Goal: Register for event/course

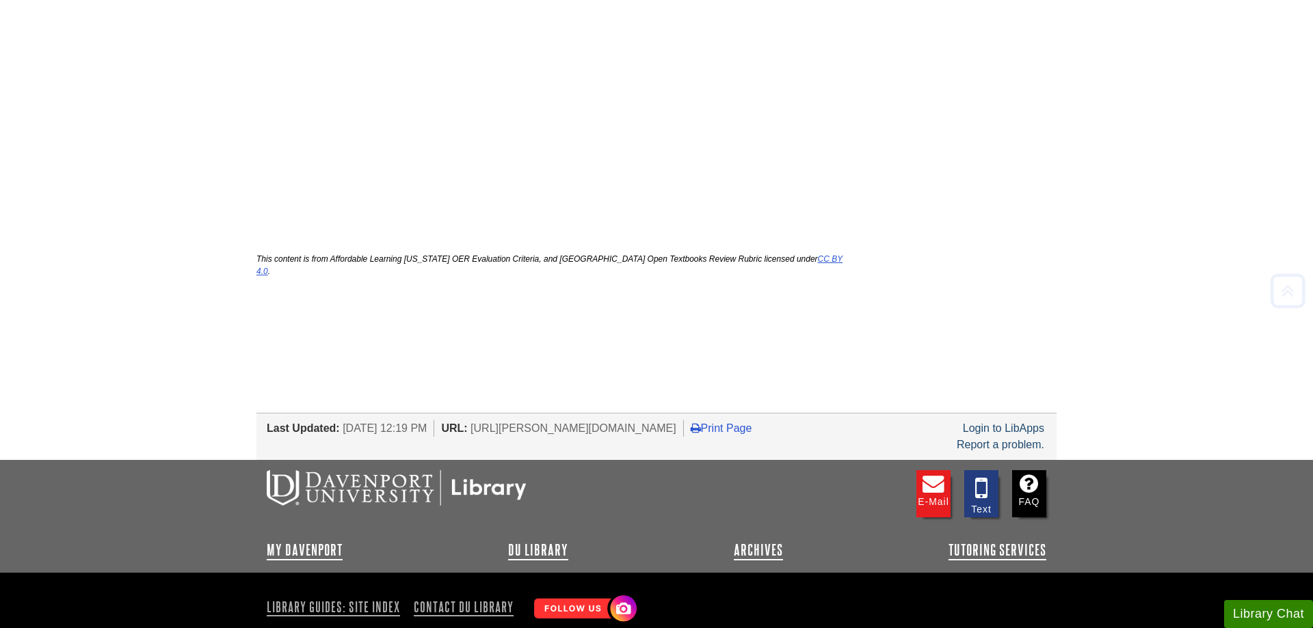
scroll to position [558, 0]
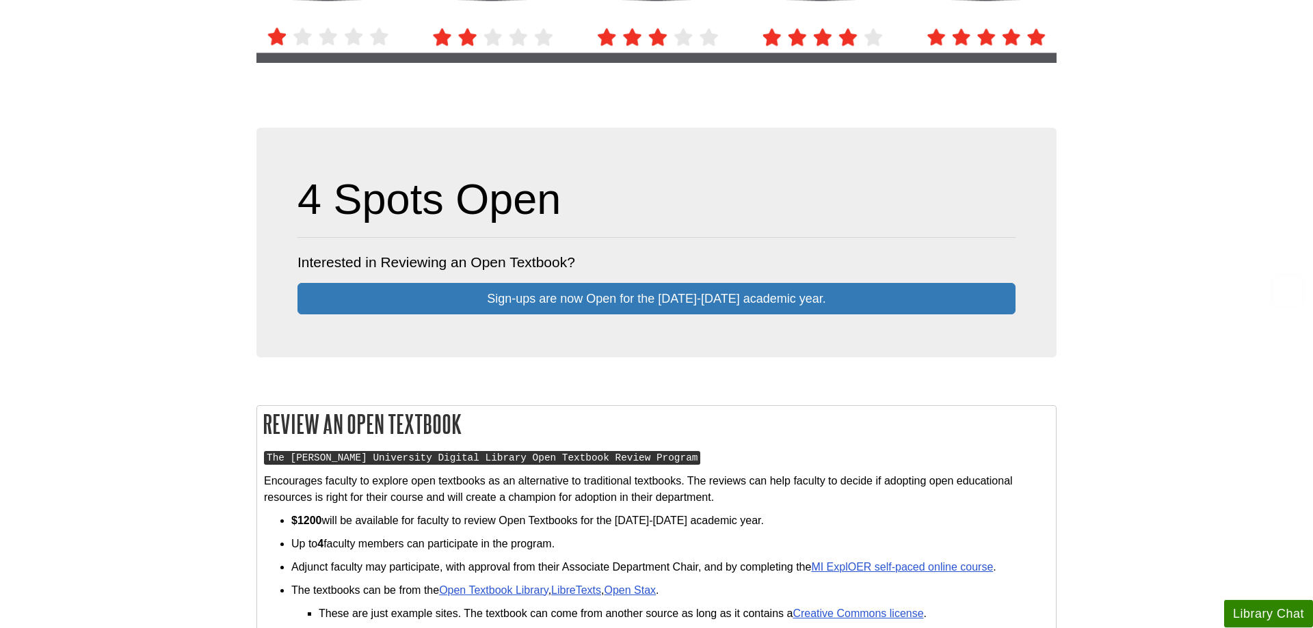
scroll to position [349, 0]
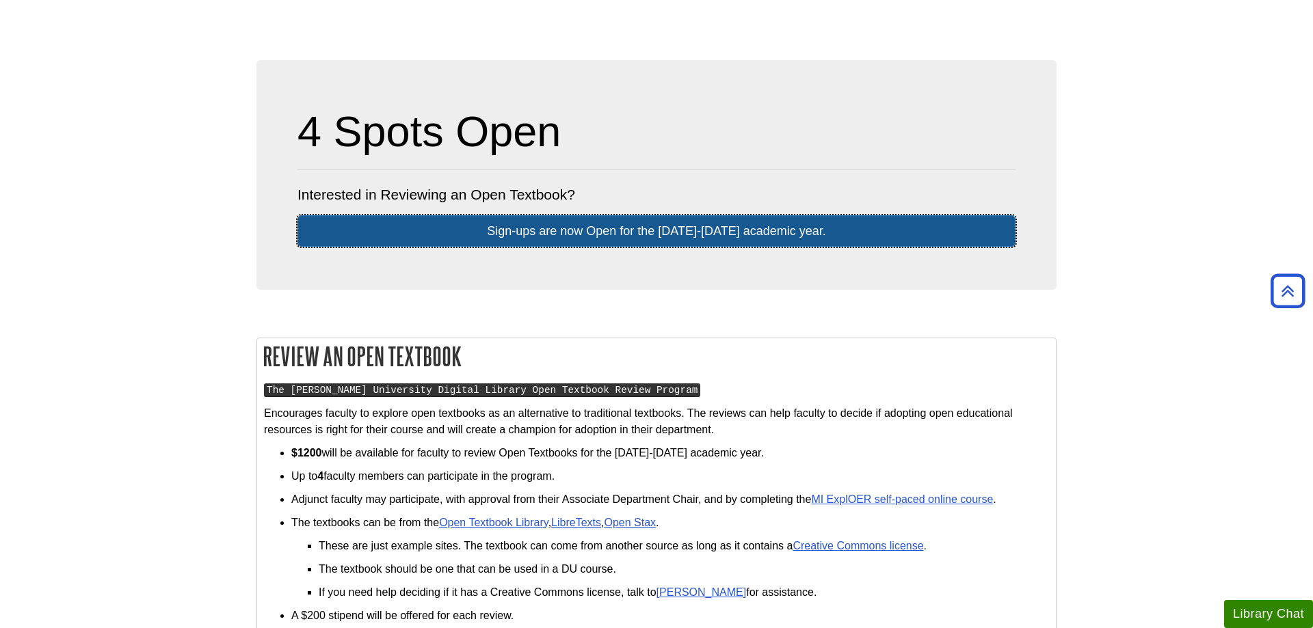
click at [819, 241] on link "Sign-ups are now Open for the 2025-2026 ​academic​ year." at bounding box center [656, 230] width 718 height 31
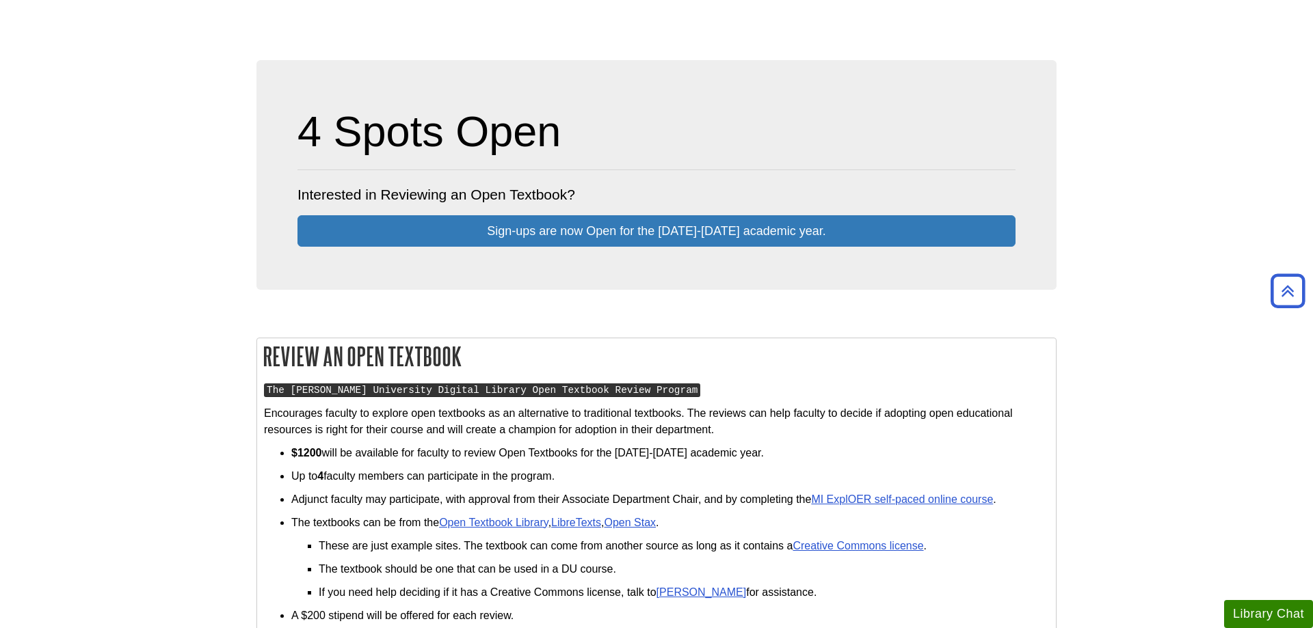
scroll to position [628, 0]
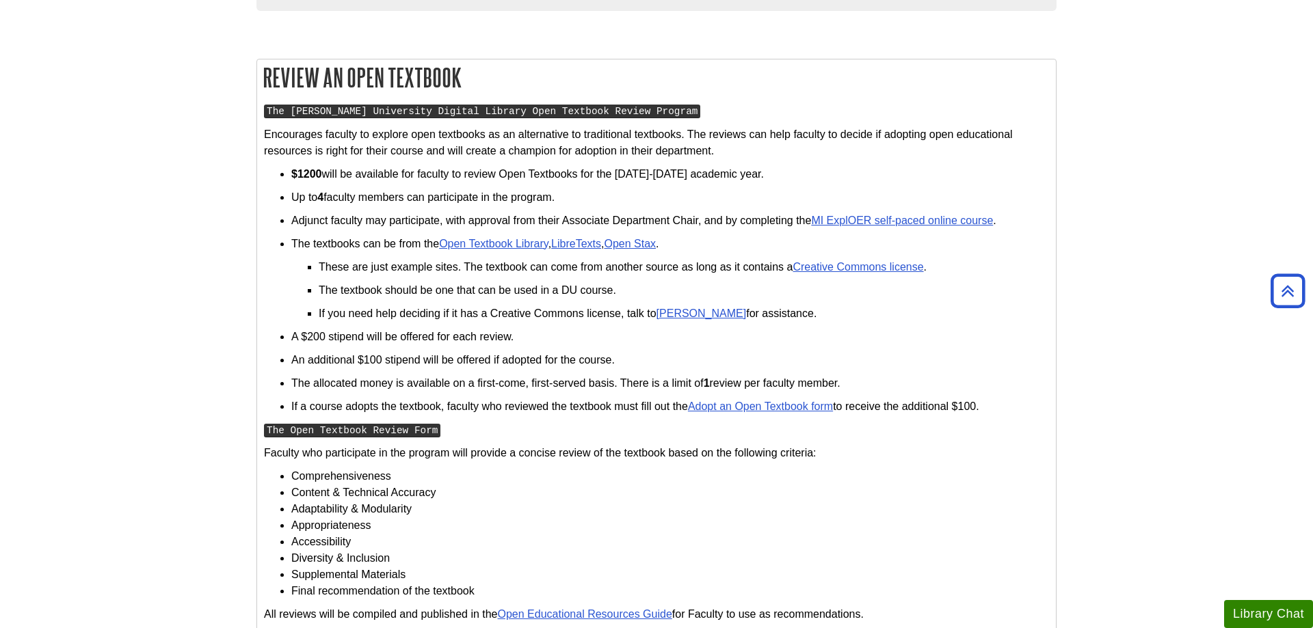
drag, startPoint x: 1235, startPoint y: 226, endPoint x: 1013, endPoint y: 273, distance: 227.1
click at [1235, 226] on body "Skip to Main Content Search My Davenport DU Library Library Guides Open Educati…" at bounding box center [656, 341] width 1313 height 1939
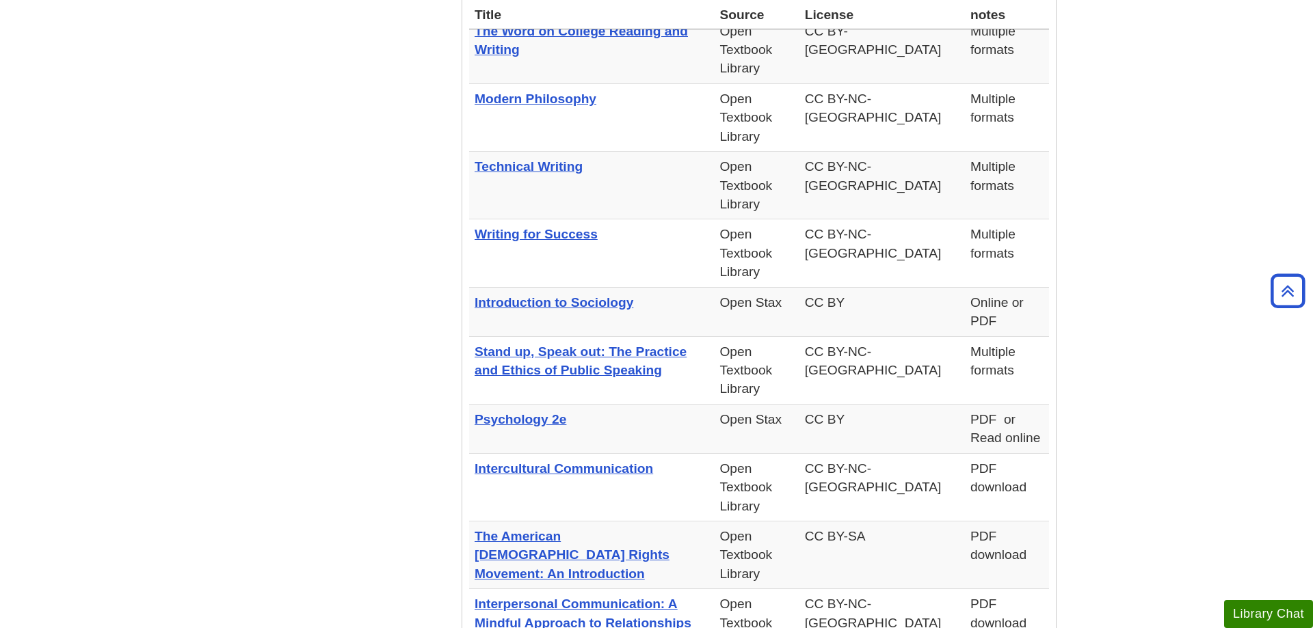
scroll to position [1184, 0]
